Goal: Task Accomplishment & Management: Manage account settings

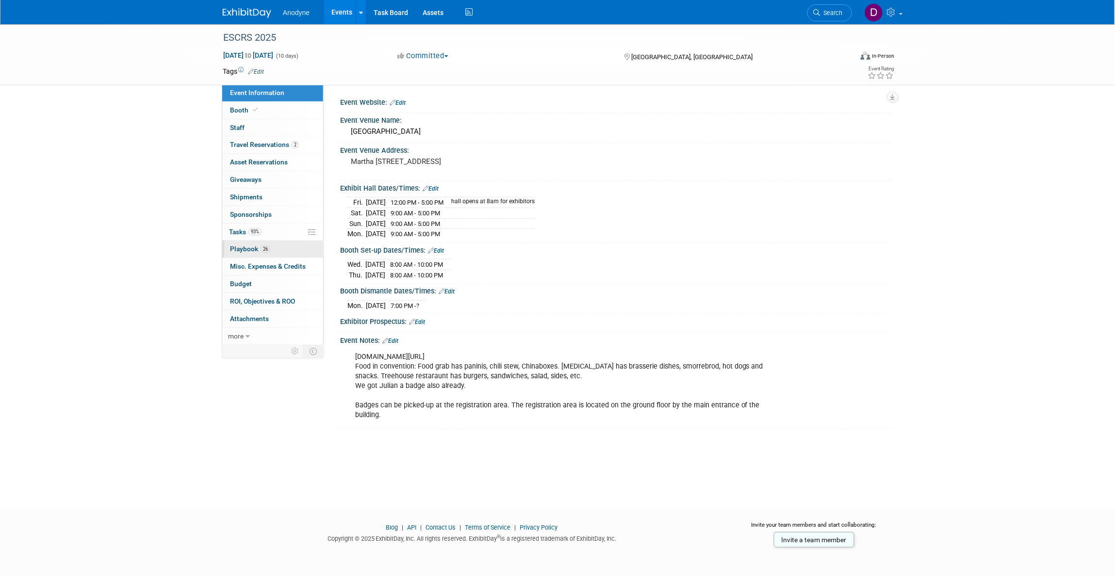
drag, startPoint x: 286, startPoint y: 245, endPoint x: 275, endPoint y: 246, distance: 11.7
click at [286, 245] on link "26 Playbook 26" at bounding box center [272, 249] width 101 height 17
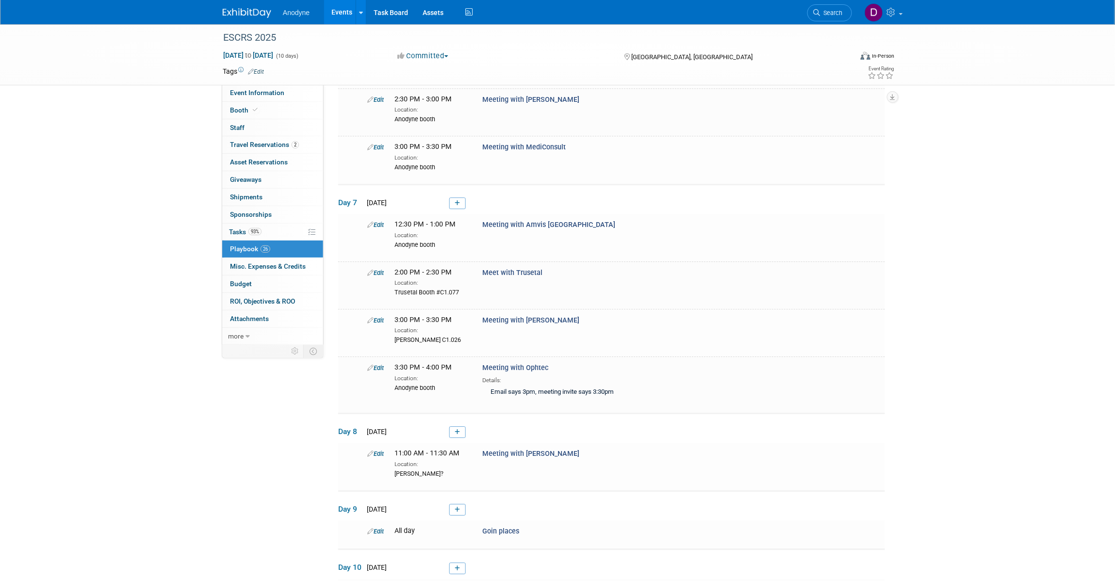
scroll to position [960, 0]
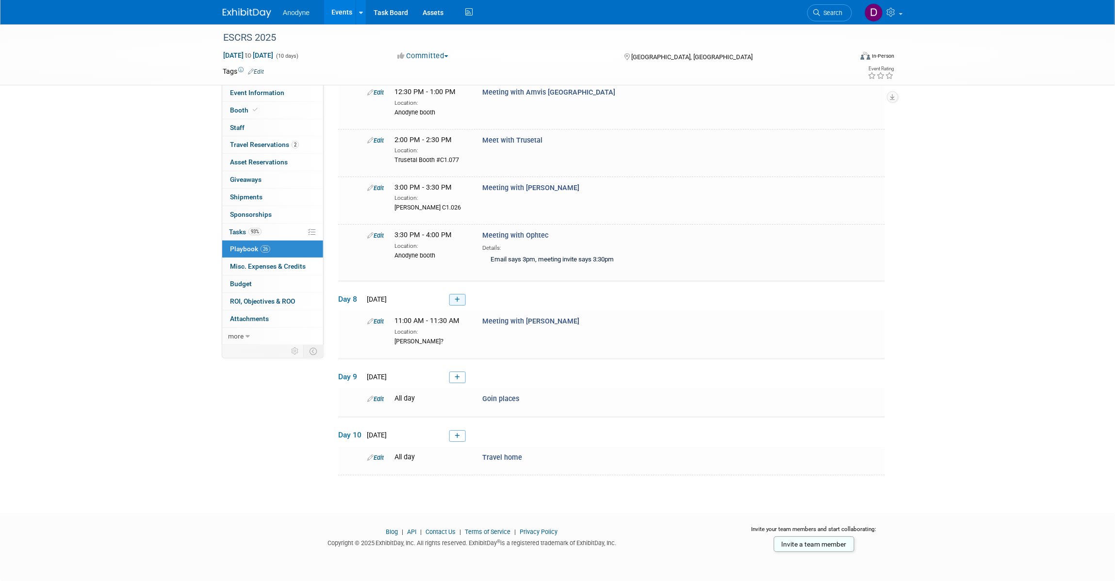
click at [457, 306] on link at bounding box center [457, 300] width 16 height 12
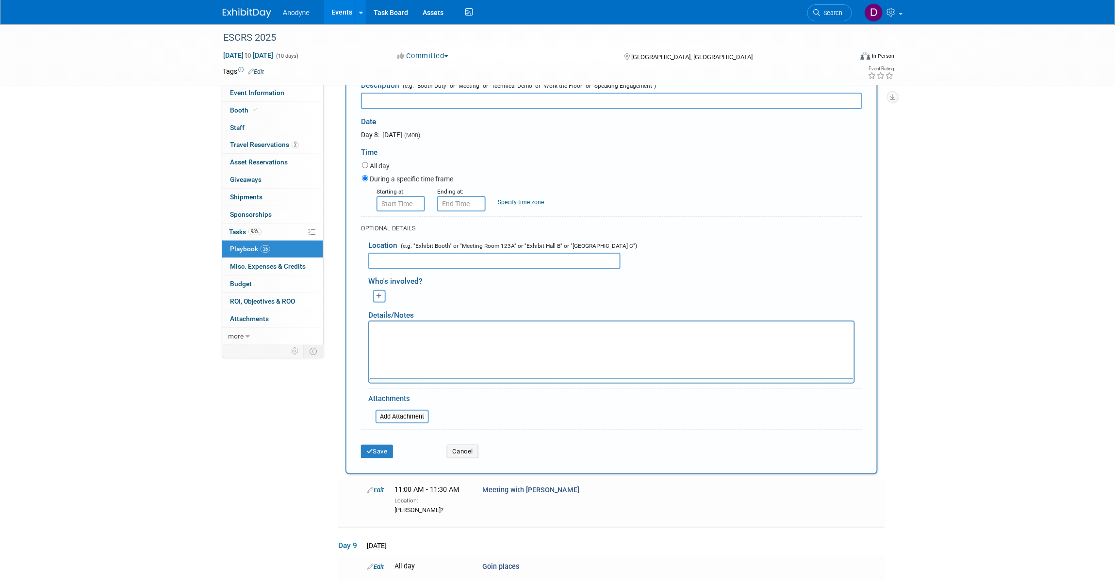
scroll to position [0, 0]
type input "Meeting with MED Products"
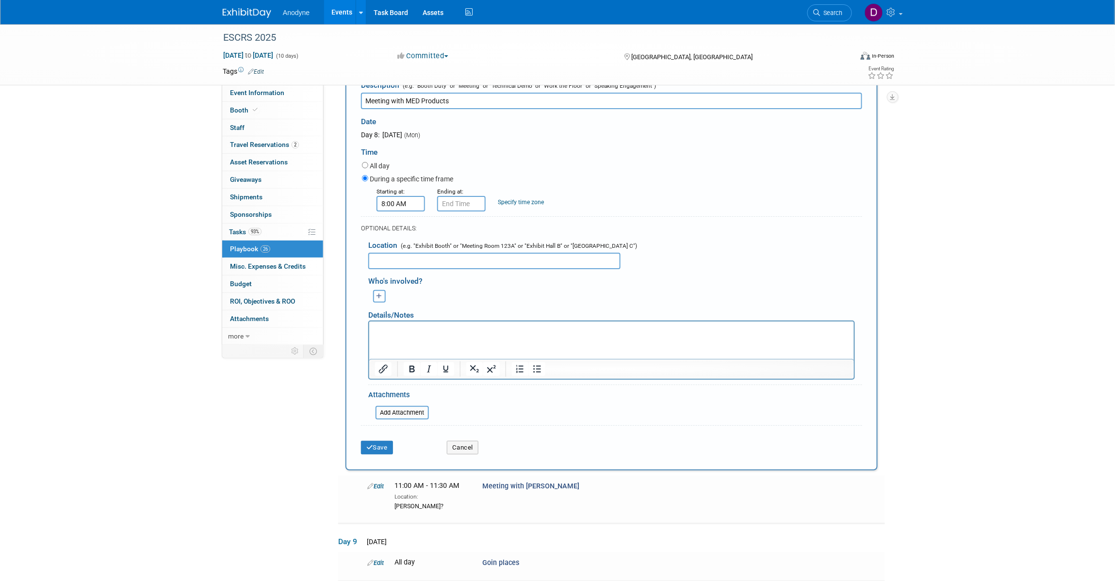
click at [404, 211] on input "8:00 AM" at bounding box center [400, 204] width 49 height 16
click at [407, 257] on span "08" at bounding box center [399, 247] width 18 height 17
click at [484, 293] on td "11" at bounding box center [487, 280] width 31 height 26
click at [436, 257] on span "00" at bounding box center [445, 247] width 18 height 17
click at [449, 267] on td "30" at bounding box center [456, 254] width 31 height 26
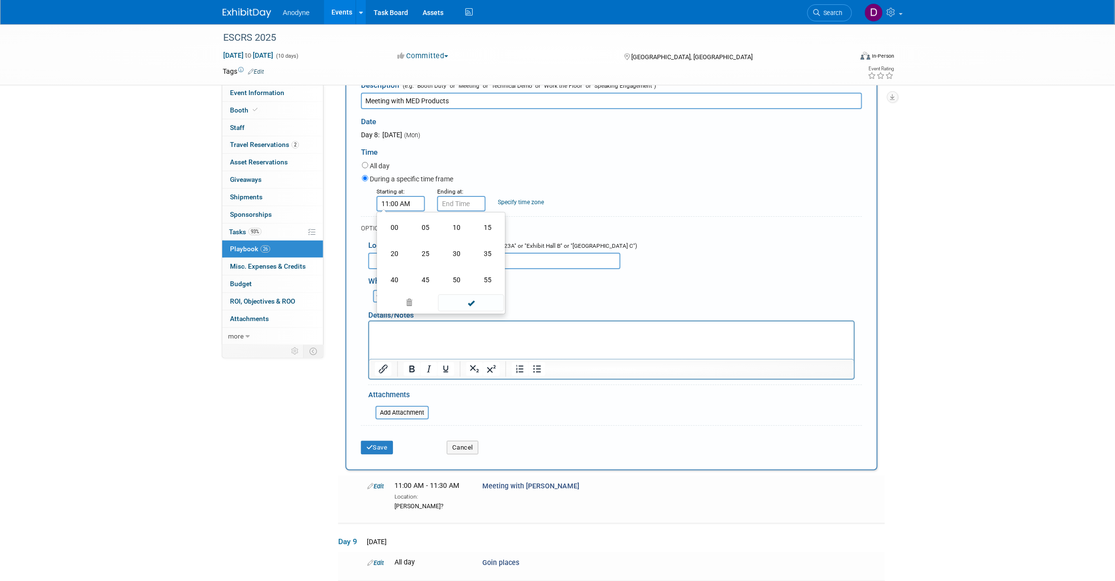
type input "11:30 AM"
click at [469, 300] on span at bounding box center [470, 291] width 65 height 17
drag, startPoint x: 466, startPoint y: 262, endPoint x: 461, endPoint y: 287, distance: 25.1
click at [466, 211] on input "11:30 AM" at bounding box center [461, 204] width 49 height 16
click at [454, 257] on span "11" at bounding box center [460, 247] width 18 height 17
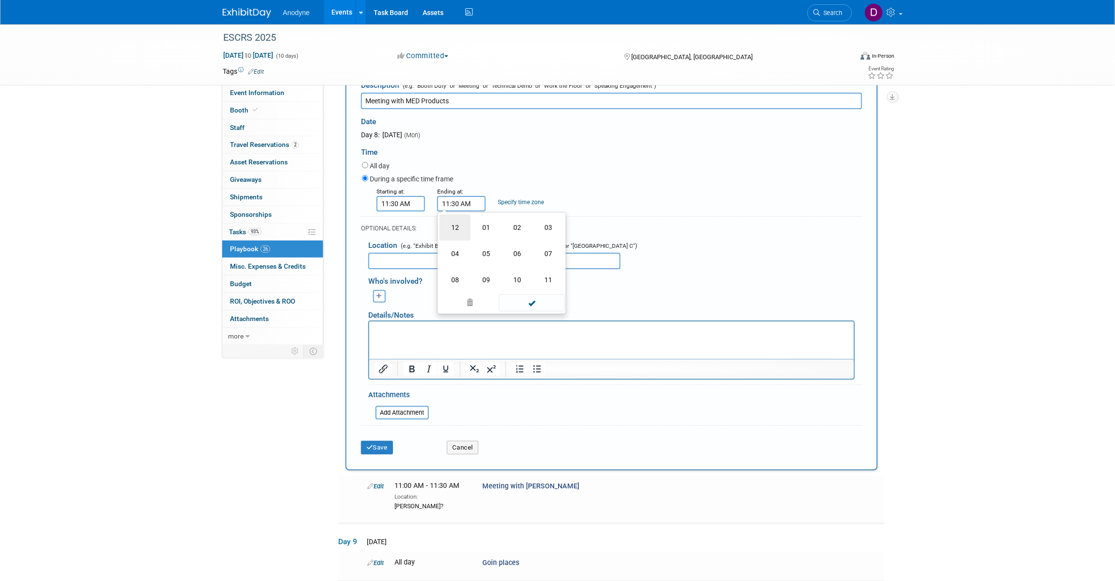
click at [456, 241] on td "12" at bounding box center [454, 227] width 31 height 26
click at [506, 281] on link at bounding box center [505, 269] width 18 height 25
click at [496, 257] on span "29" at bounding box center [505, 247] width 18 height 17
drag, startPoint x: 455, startPoint y: 285, endPoint x: 462, endPoint y: 292, distance: 10.3
click at [456, 241] on td "00" at bounding box center [454, 227] width 31 height 26
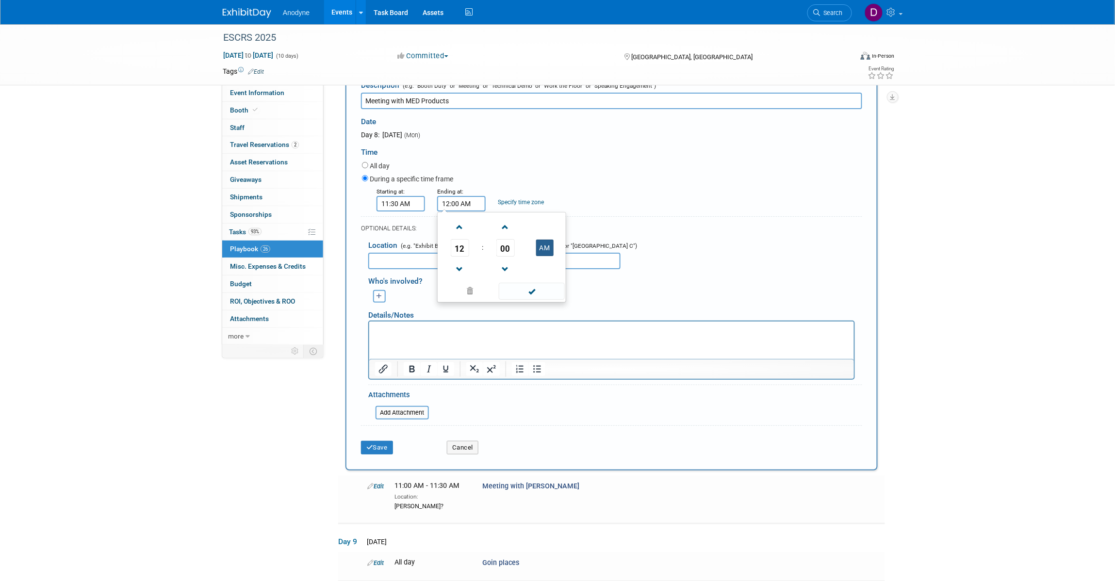
click at [538, 256] on button "AM" at bounding box center [544, 248] width 17 height 16
type input "12:00 PM"
drag, startPoint x: 532, startPoint y: 342, endPoint x: 518, endPoint y: 360, distance: 22.7
click at [532, 300] on span at bounding box center [531, 291] width 65 height 17
click at [411, 269] on input "text" at bounding box center [494, 261] width 252 height 16
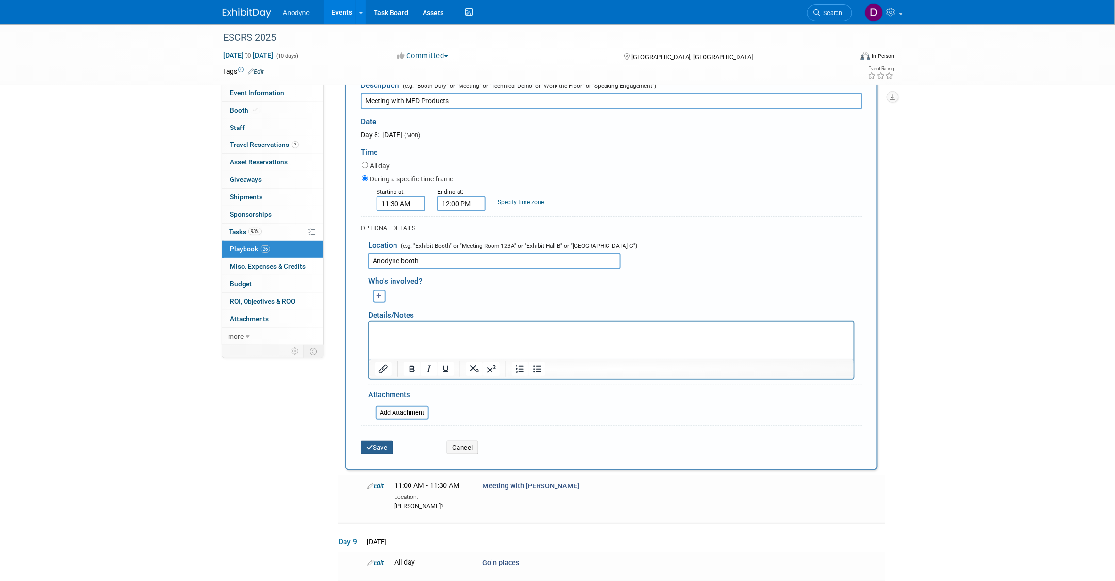
type input "Anodyne booth"
click at [387, 455] on button "Save" at bounding box center [377, 448] width 32 height 14
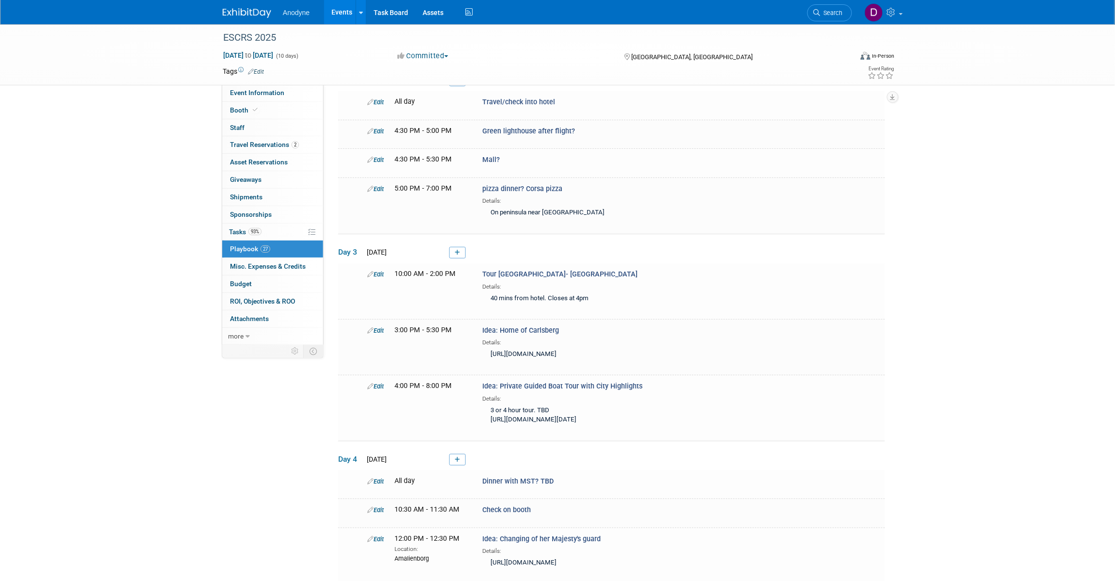
scroll to position [98, 0]
